Goal: Information Seeking & Learning: Learn about a topic

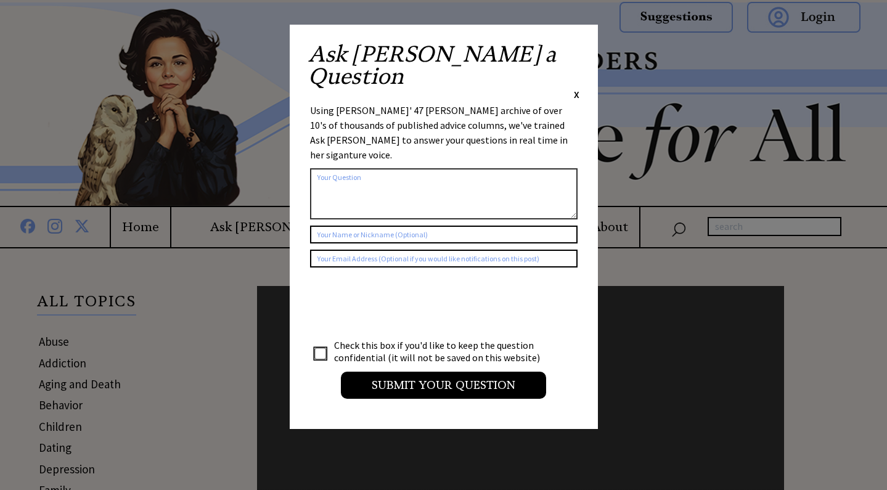
click at [575, 88] on span "X" at bounding box center [577, 94] width 6 height 12
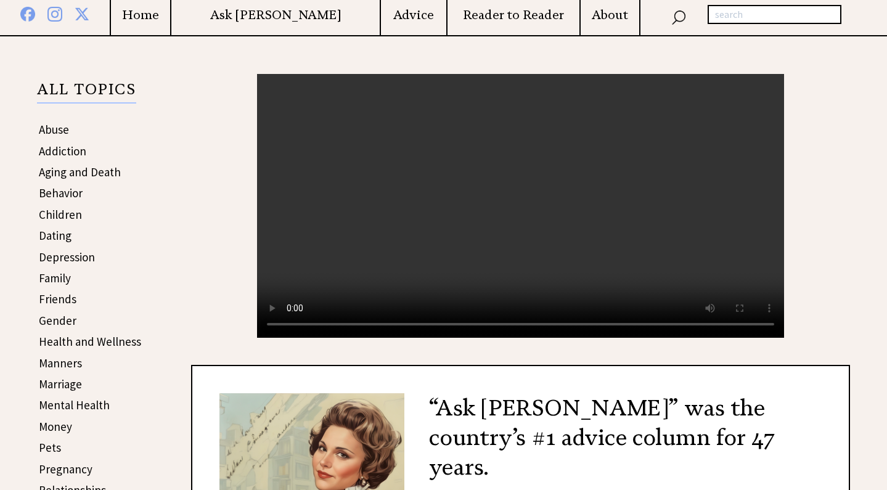
scroll to position [251, 0]
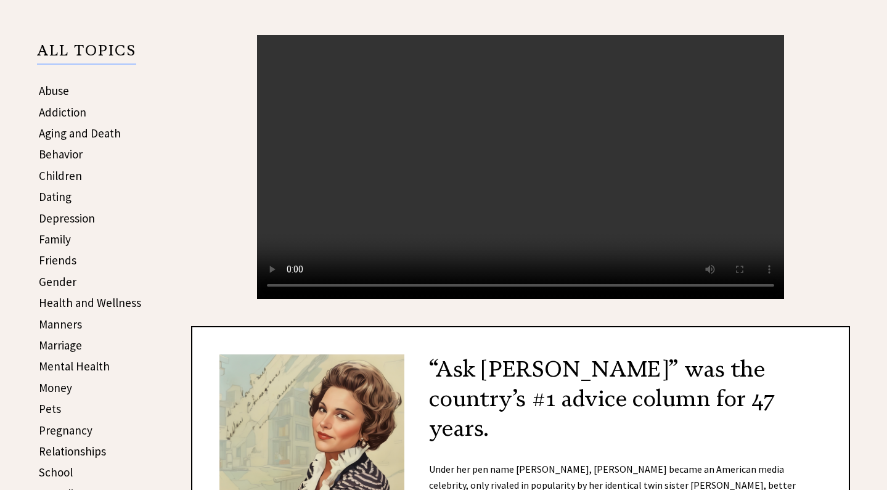
click at [293, 299] on video "Your browser does not support the audio element." at bounding box center [520, 167] width 527 height 264
click at [813, 199] on center "Your browser does not support the audio element." at bounding box center [520, 167] width 659 height 264
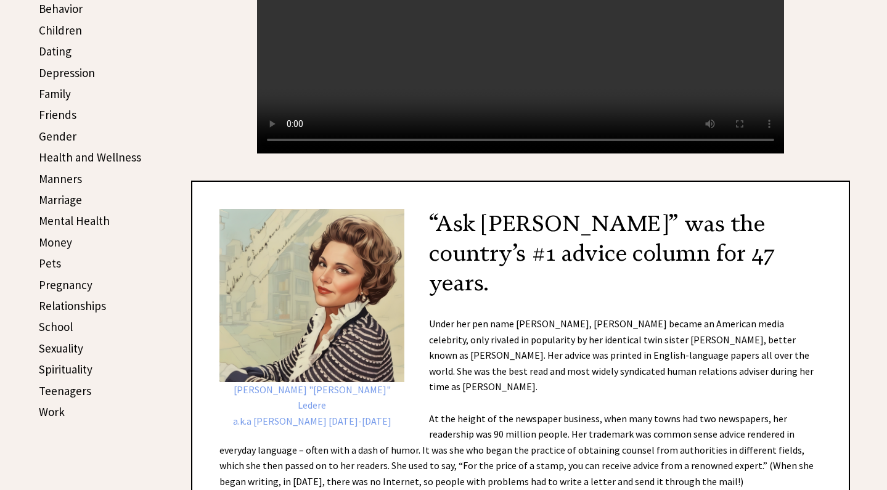
scroll to position [390, 0]
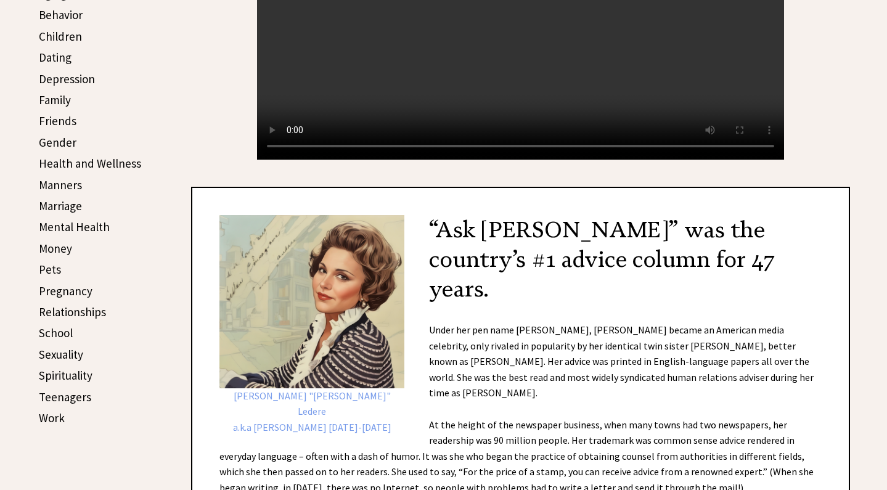
click at [75, 115] on td "Friends" at bounding box center [90, 121] width 104 height 20
click at [66, 118] on link "Friends" at bounding box center [58, 120] width 38 height 15
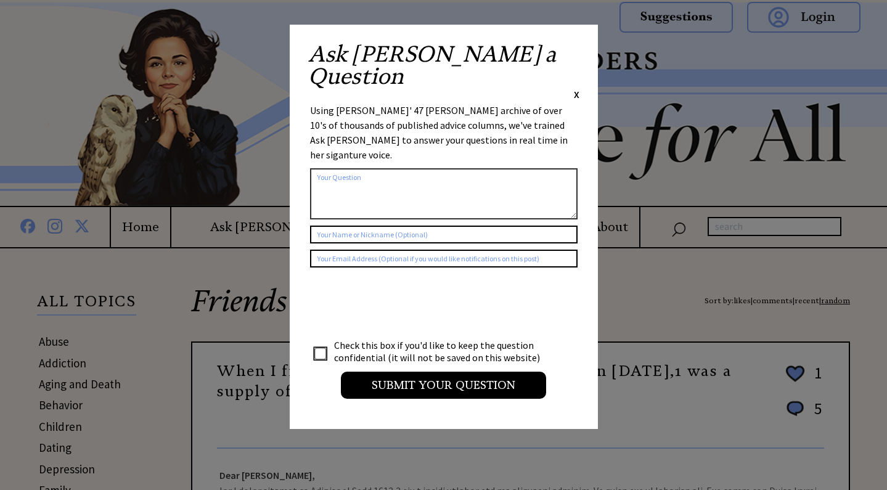
click at [574, 88] on span "X" at bounding box center [577, 94] width 6 height 12
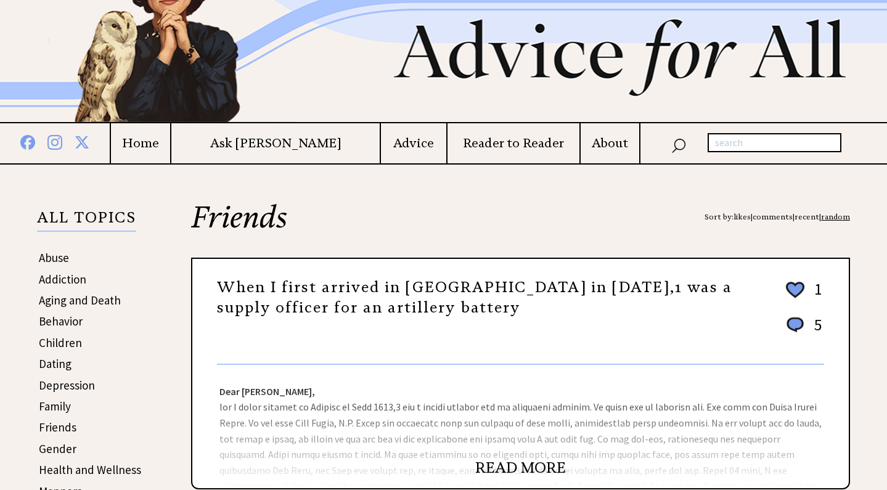
scroll to position [117, 0]
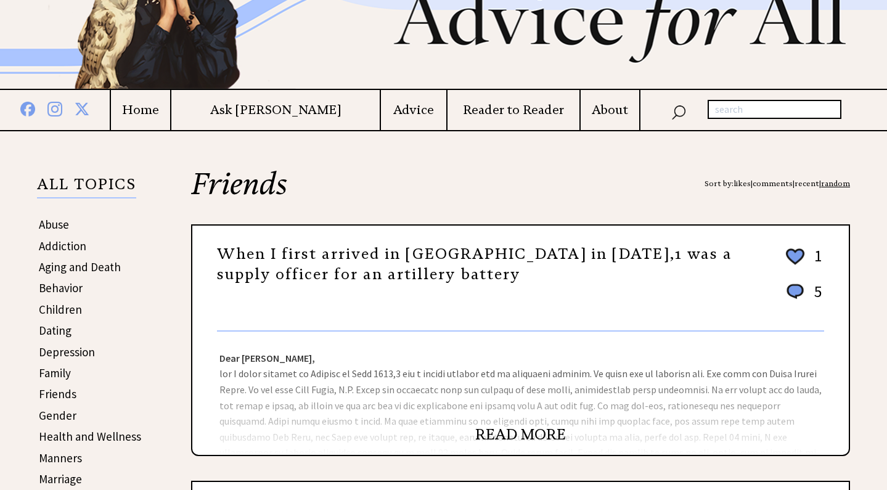
click at [70, 306] on link "Children" at bounding box center [60, 309] width 43 height 15
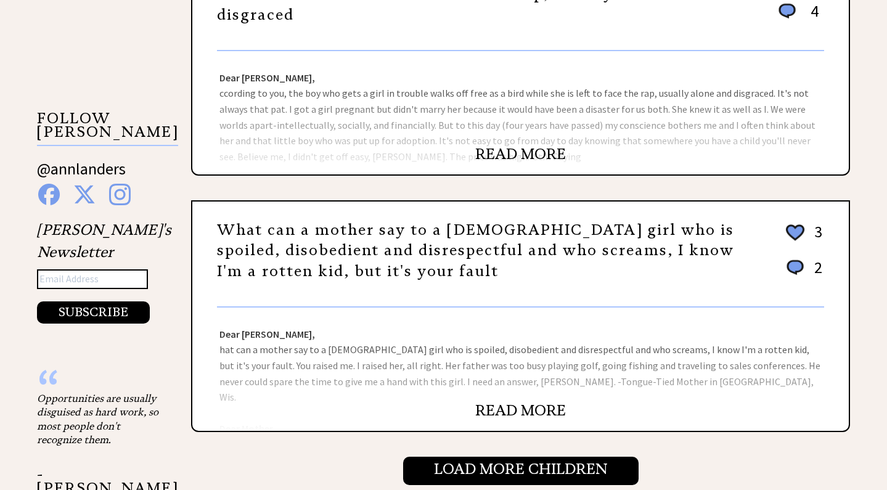
scroll to position [1326, 0]
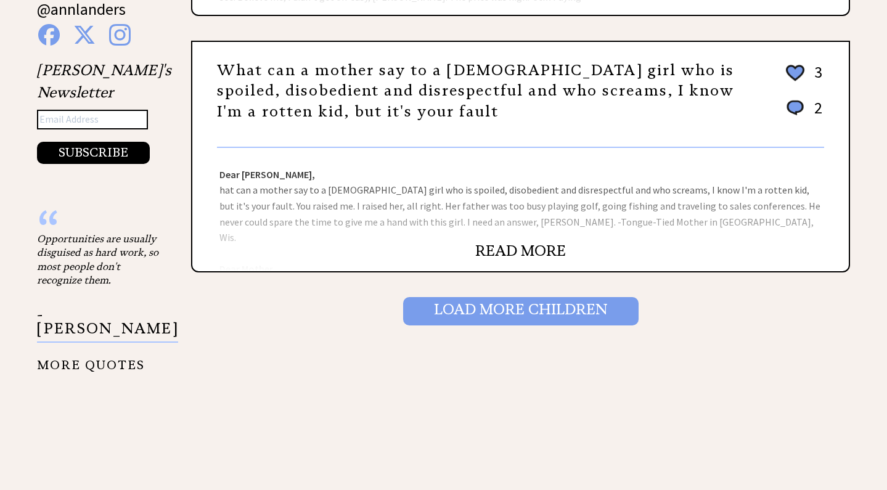
click at [459, 306] on input "Load More Children" at bounding box center [520, 311] width 235 height 28
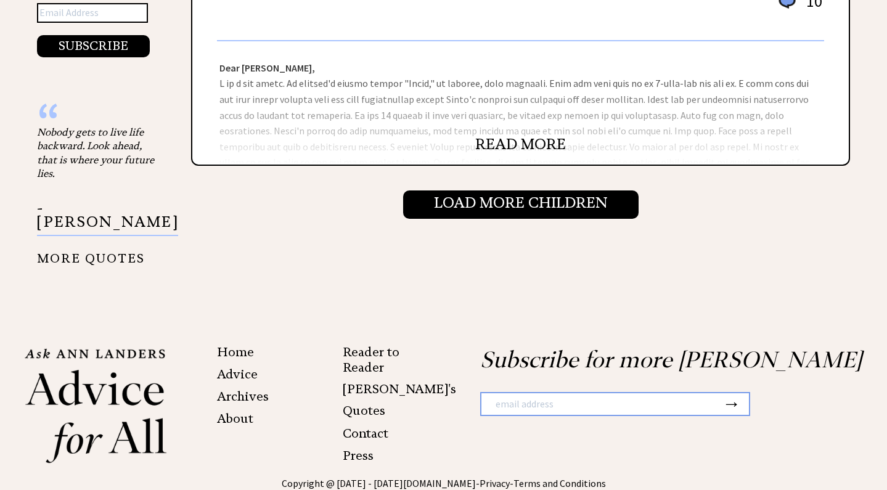
scroll to position [1363, 0]
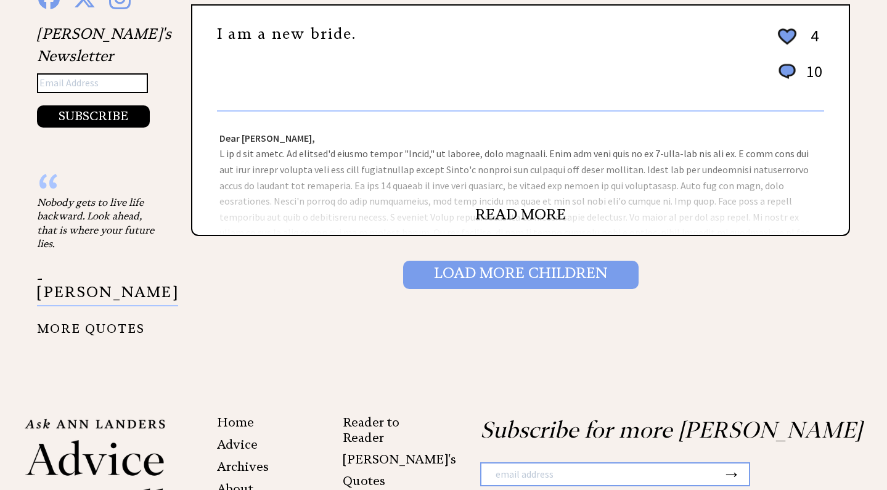
click at [425, 280] on input "Load More Children" at bounding box center [520, 275] width 235 height 28
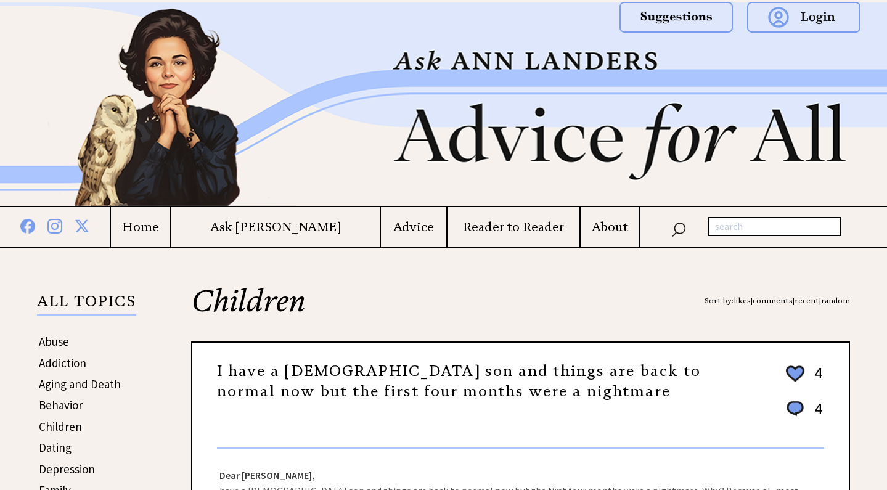
click at [754, 227] on input "text" at bounding box center [775, 227] width 134 height 20
type input "horny"
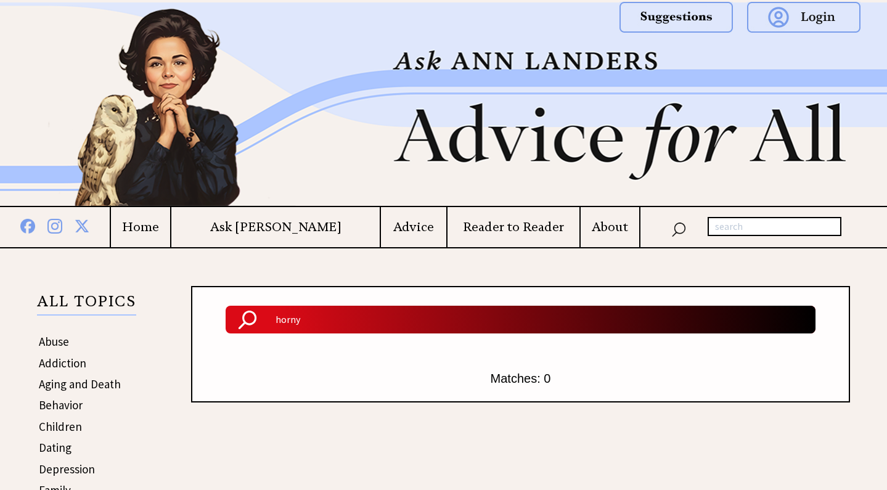
scroll to position [48, 0]
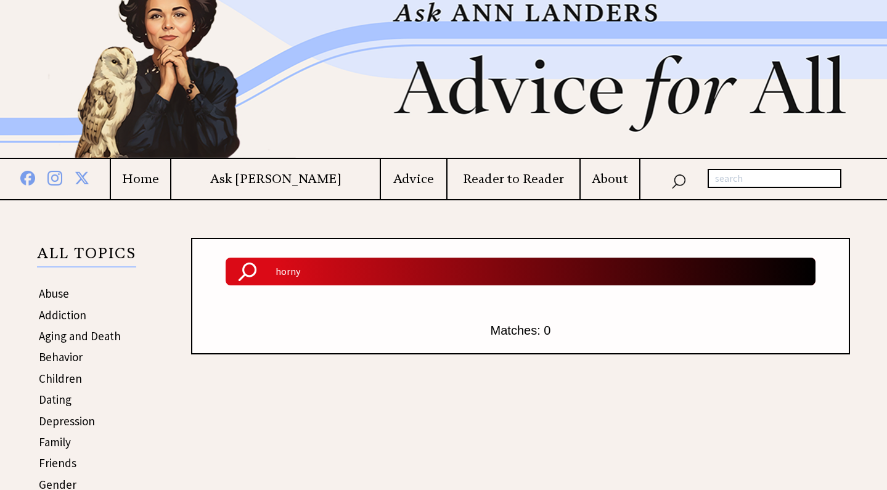
click at [753, 179] on input "text" at bounding box center [775, 179] width 134 height 20
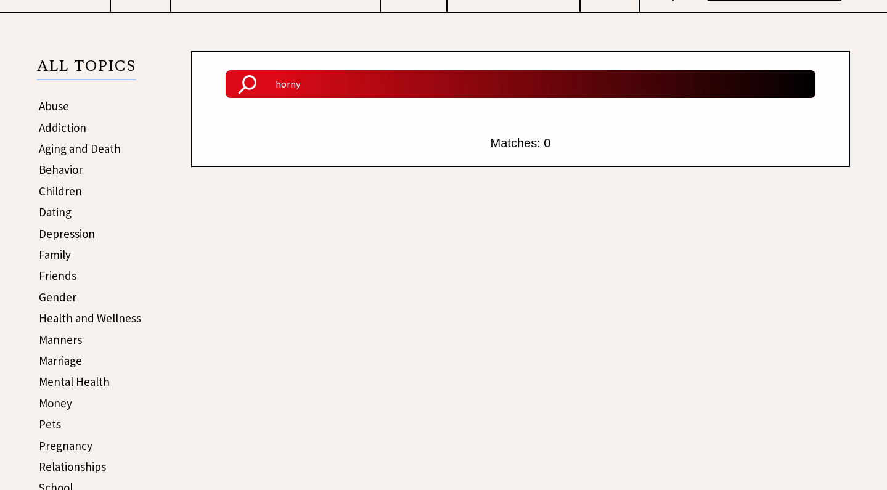
click at [67, 356] on link "Marriage" at bounding box center [60, 360] width 43 height 15
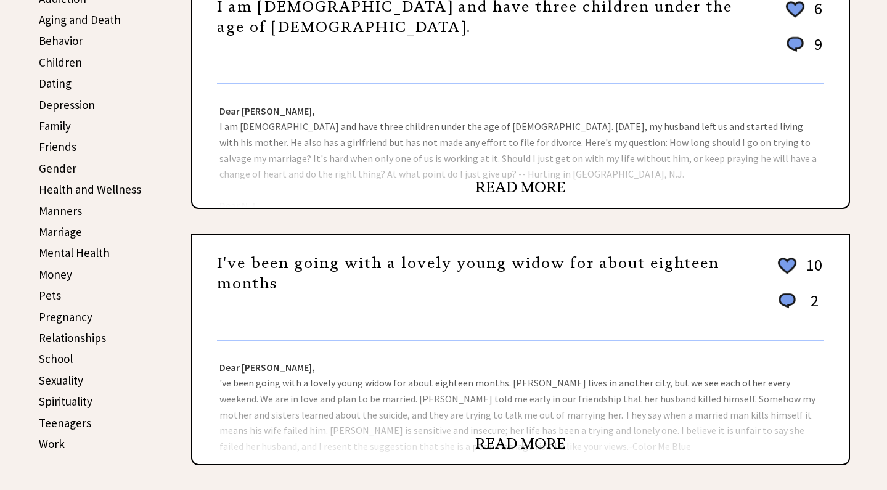
scroll to position [356, 0]
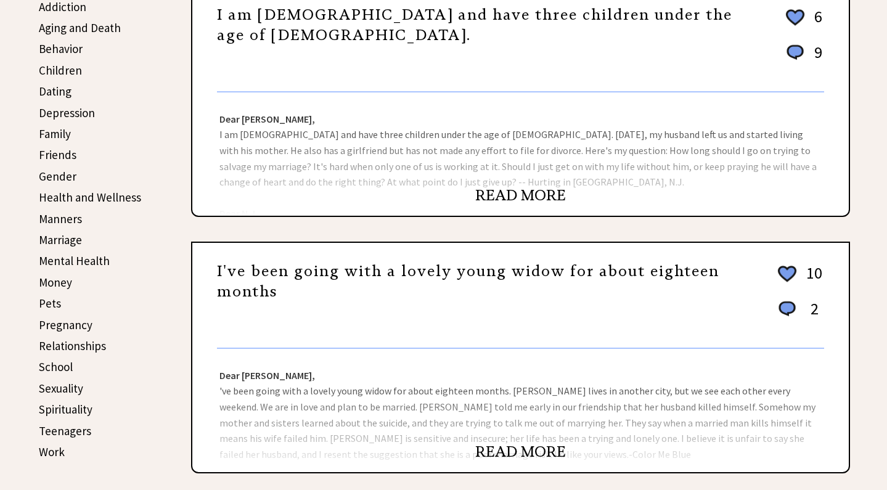
click at [66, 361] on link "School" at bounding box center [56, 366] width 34 height 15
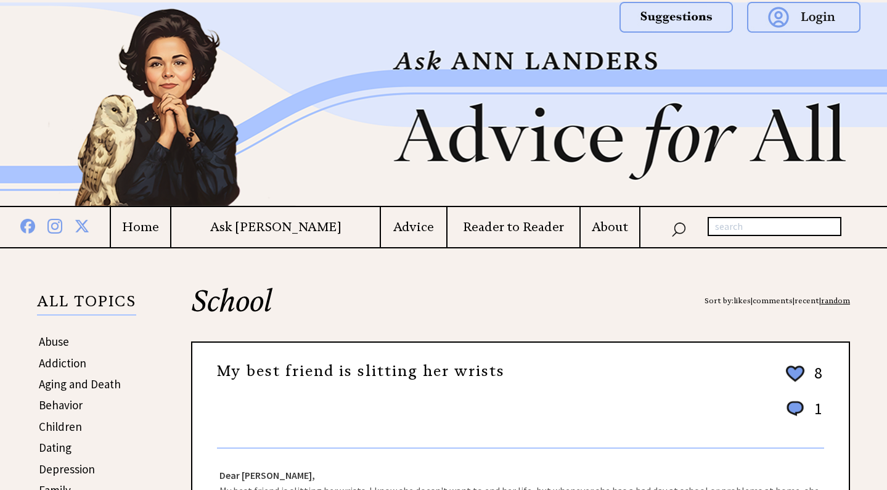
scroll to position [189, 0]
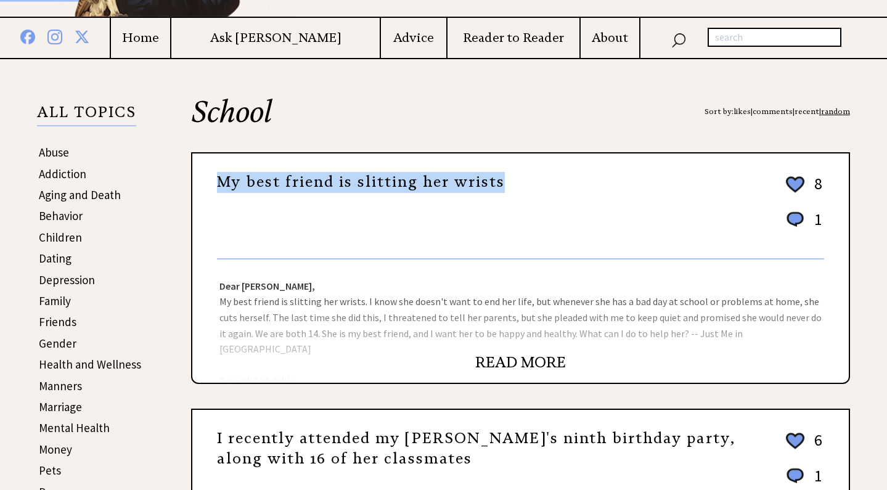
drag, startPoint x: 512, startPoint y: 180, endPoint x: 505, endPoint y: 184, distance: 8.0
click at [505, 184] on div "My best friend is slitting her wrists" at bounding box center [490, 185] width 546 height 15
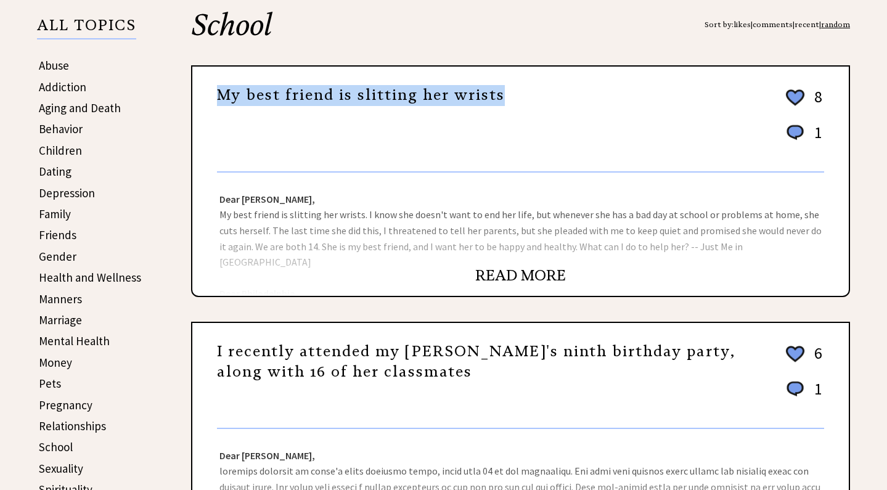
scroll to position [277, 0]
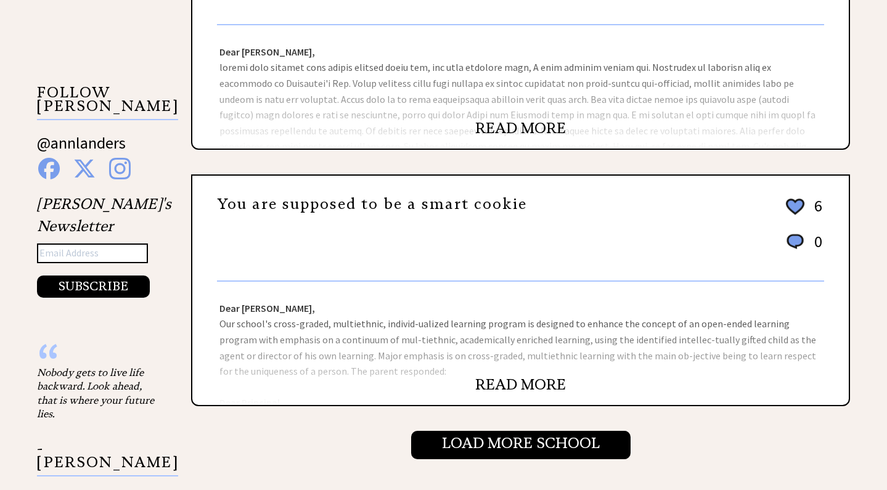
scroll to position [1207, 0]
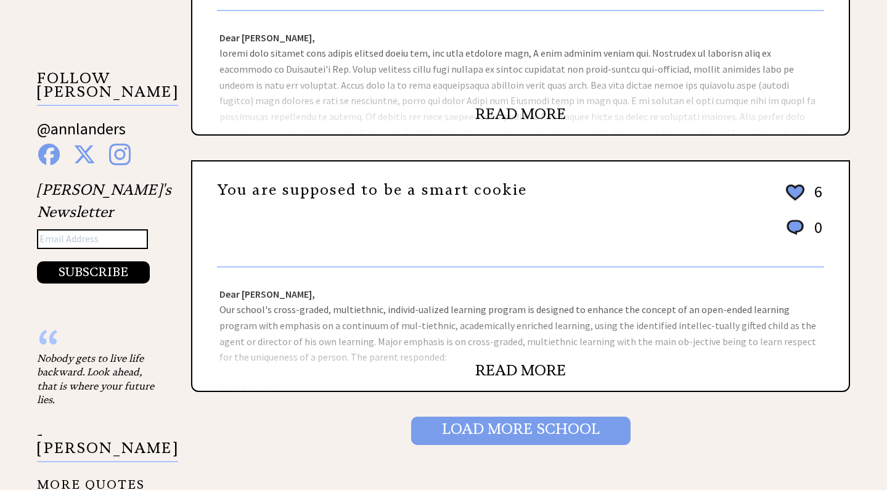
click at [554, 438] on input "Load More School" at bounding box center [520, 431] width 219 height 28
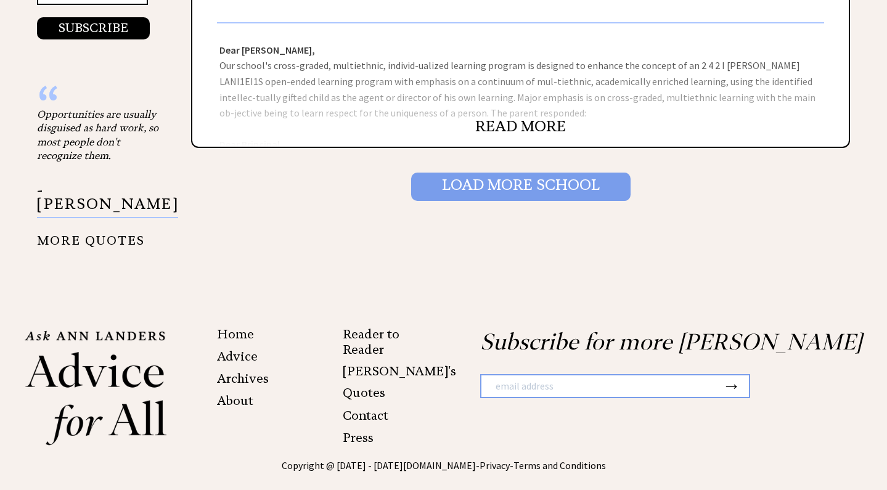
scroll to position [1450, 0]
click at [546, 192] on input "Load More School" at bounding box center [520, 187] width 219 height 28
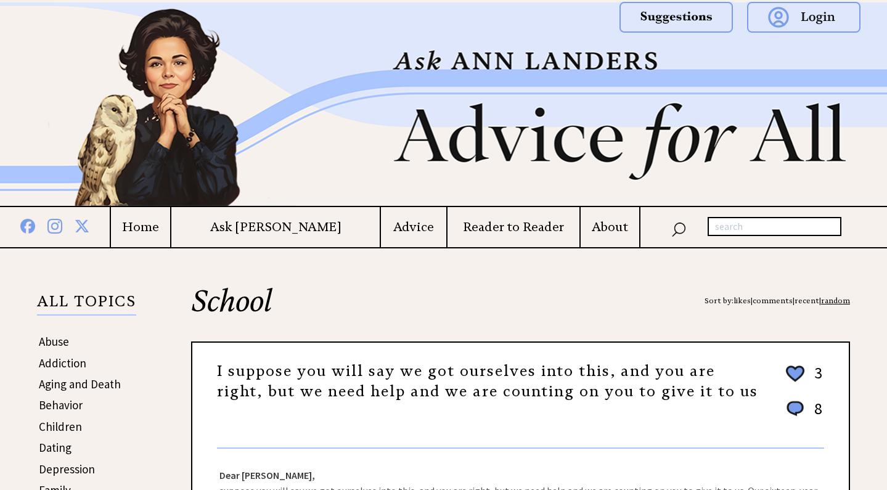
click at [387, 231] on h4 "Advice" at bounding box center [413, 226] width 65 height 15
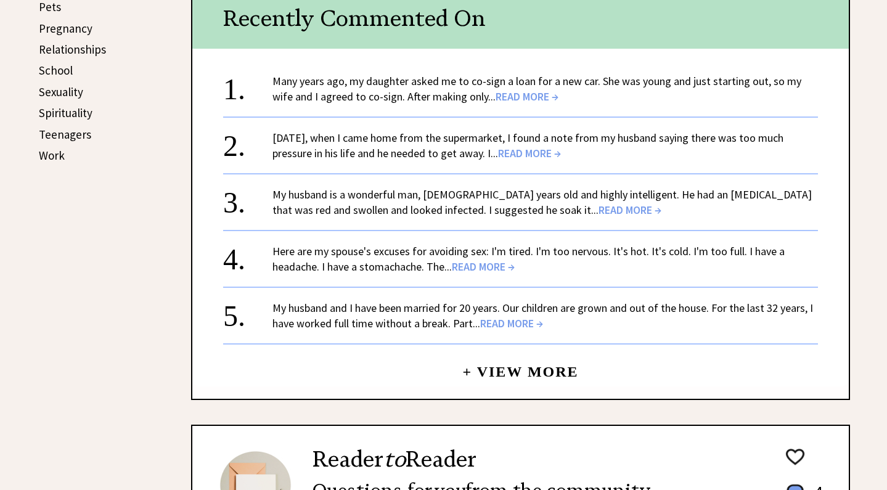
scroll to position [661, 0]
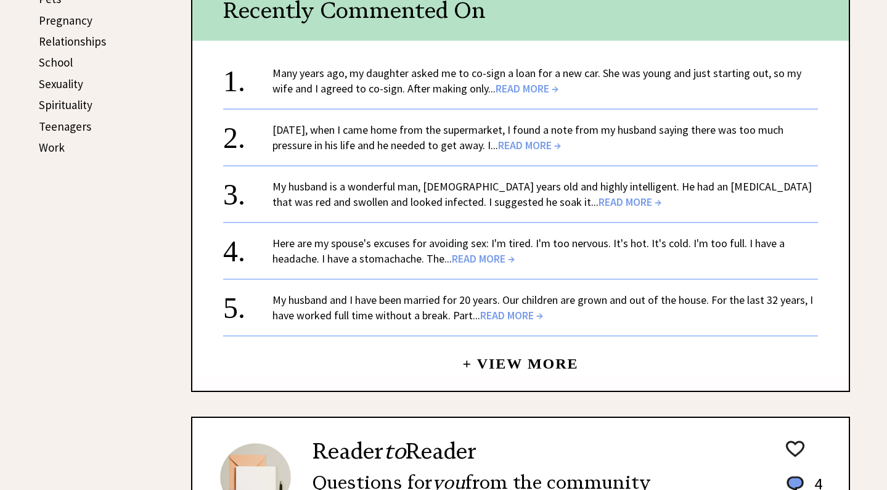
click at [502, 371] on link "+ View More" at bounding box center [520, 358] width 116 height 27
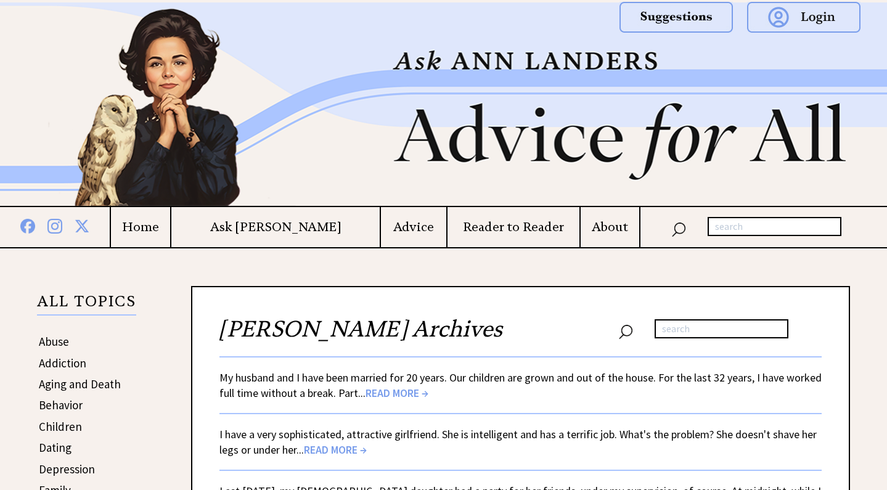
click at [701, 329] on input "text" at bounding box center [722, 329] width 134 height 20
type input "newspaper"
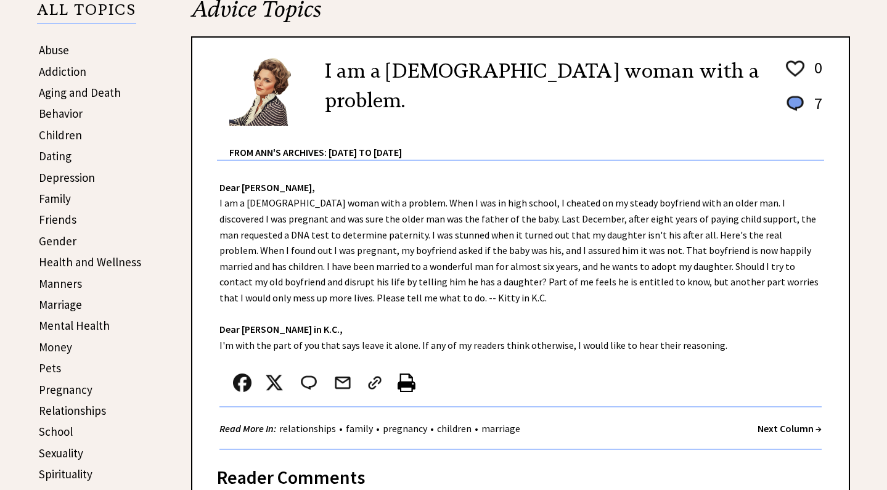
scroll to position [290, 0]
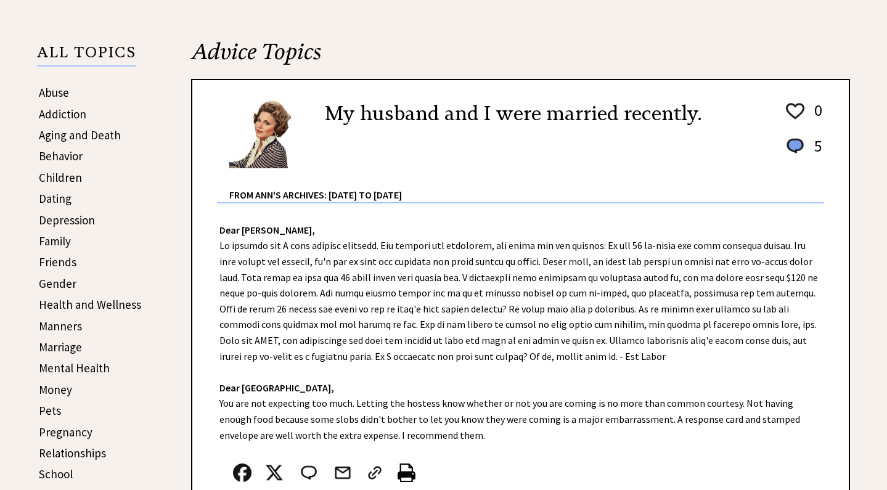
scroll to position [251, 0]
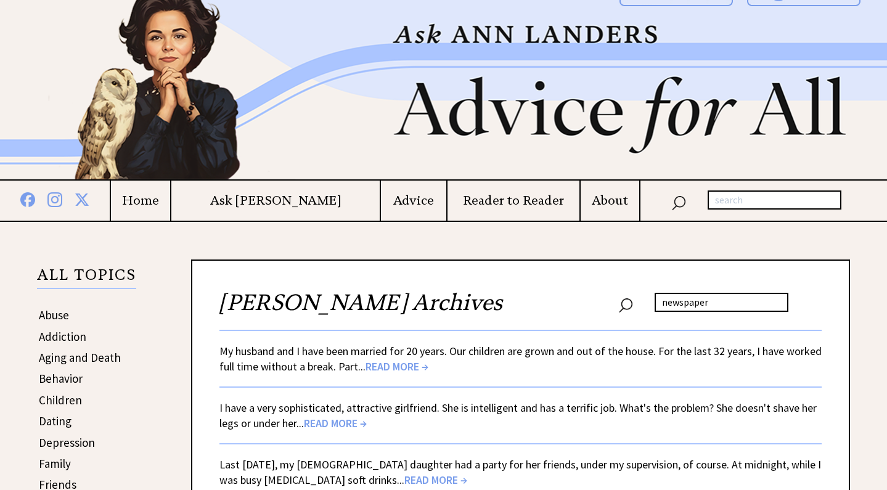
scroll to position [28, 0]
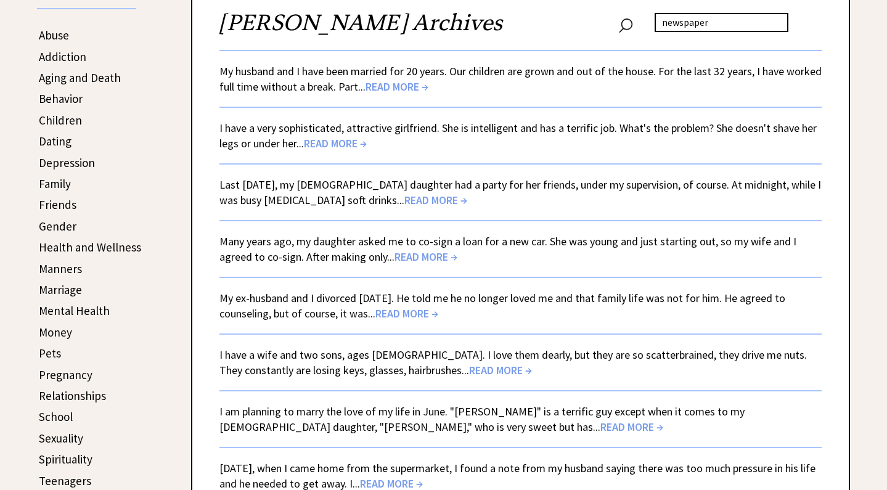
click at [155, 279] on div "ALL TOPICS Abuse Addiction Aging and Death Behavior Children Dating [MEDICAL_DA…" at bounding box center [98, 240] width 123 height 546
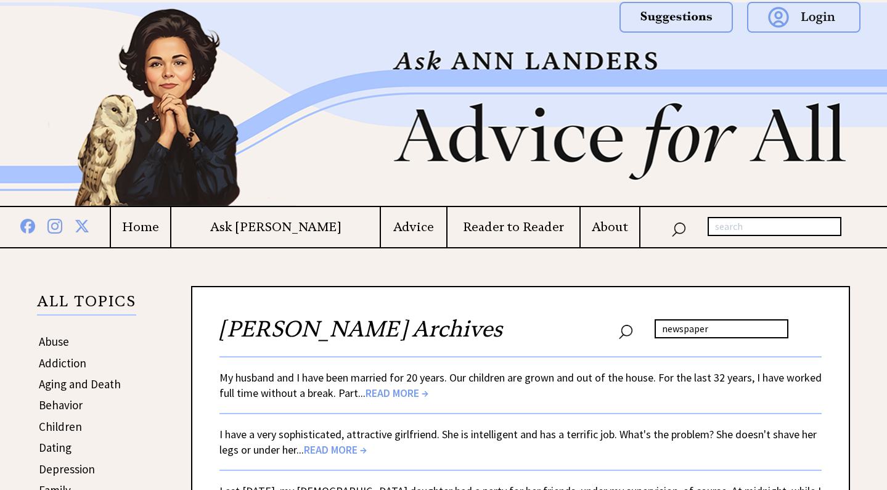
scroll to position [0, 0]
